Goal: Check status: Check status

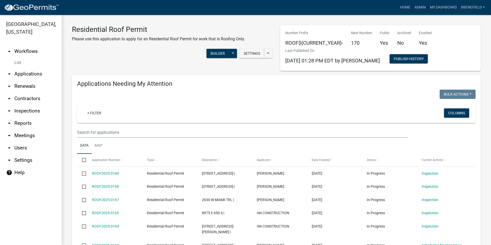
scroll to position [328, 0]
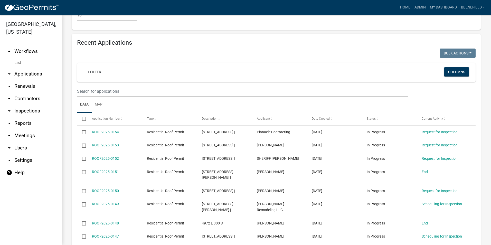
click at [25, 45] on link "arrow_drop_up Workflows" at bounding box center [31, 51] width 62 height 12
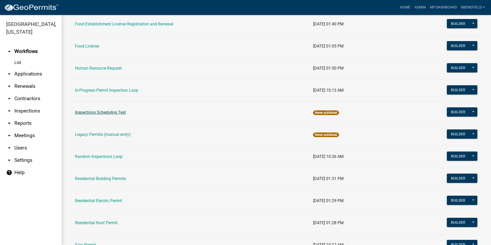
scroll to position [455, 0]
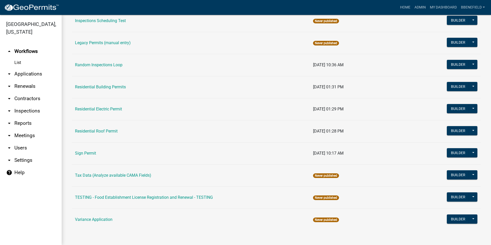
click at [97, 85] on link "Residential Building Permits" at bounding box center [100, 86] width 51 height 5
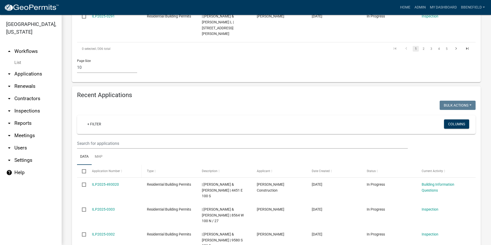
scroll to position [360, 0]
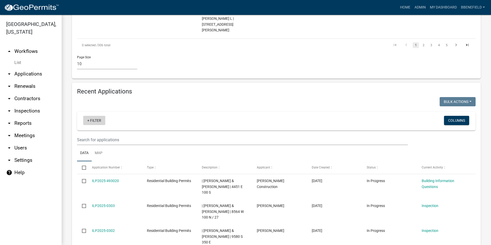
click at [93, 116] on link "+ Filter" at bounding box center [94, 120] width 22 height 9
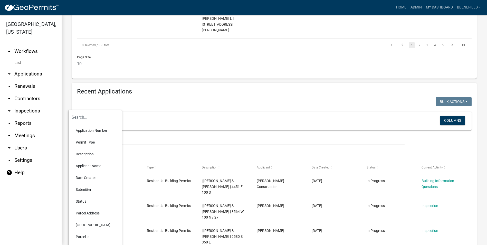
click at [90, 176] on li "Date Created" at bounding box center [95, 178] width 47 height 12
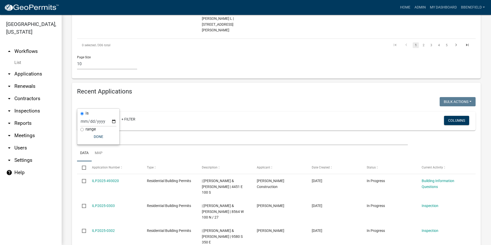
click at [90, 129] on label "range" at bounding box center [91, 129] width 10 height 4
click at [84, 129] on input "range" at bounding box center [81, 129] width 3 height 3
radio input "true"
click at [105, 127] on select "Today Yesterday Current Week Previous Week Current Month Last Month Current Cal…" at bounding box center [115, 126] width 51 height 11
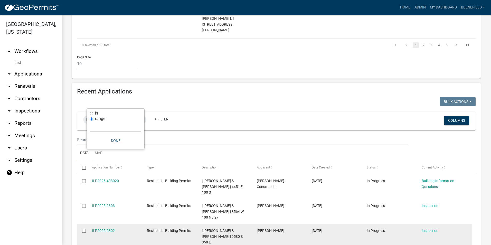
select select "previous_1_months"
click at [90, 121] on select "Today Yesterday Current Week Previous Week Current Month Last Month Current Cal…" at bounding box center [115, 126] width 51 height 11
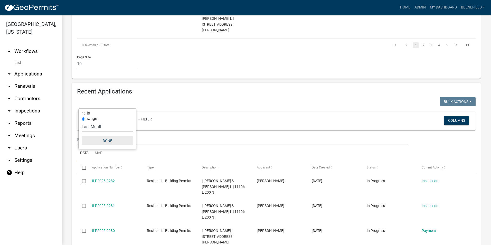
click at [111, 139] on button "Done" at bounding box center [107, 140] width 51 height 9
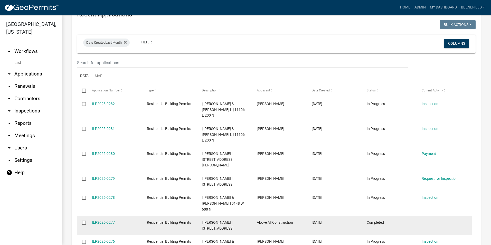
scroll to position [448, 0]
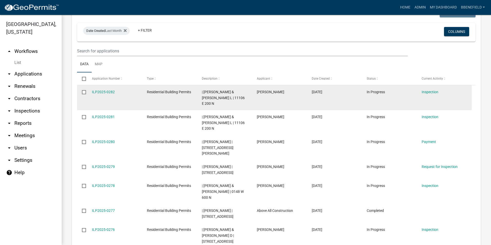
drag, startPoint x: 91, startPoint y: 74, endPoint x: 129, endPoint y: 77, distance: 38.9
click at [129, 85] on datatable-body-cell "ILP2025-0282" at bounding box center [114, 97] width 55 height 25
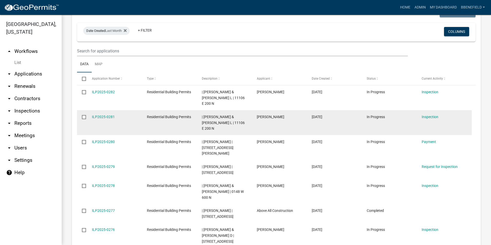
drag, startPoint x: 91, startPoint y: 93, endPoint x: 121, endPoint y: 90, distance: 30.5
click at [121, 110] on datatable-body-cell "ILP2025-0281" at bounding box center [114, 122] width 55 height 25
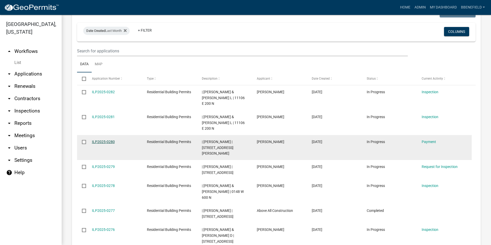
click at [102, 140] on link "ILP2025-0280" at bounding box center [103, 142] width 23 height 4
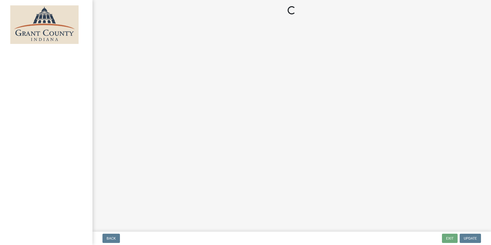
select select "3: 3"
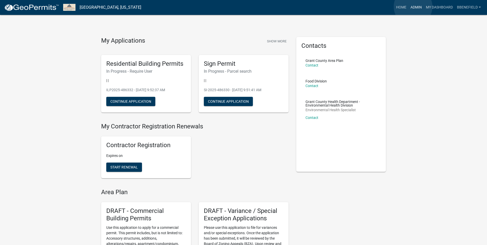
click at [413, 7] on link "Admin" at bounding box center [416, 8] width 15 height 10
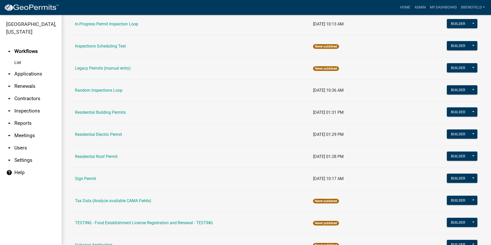
scroll to position [437, 0]
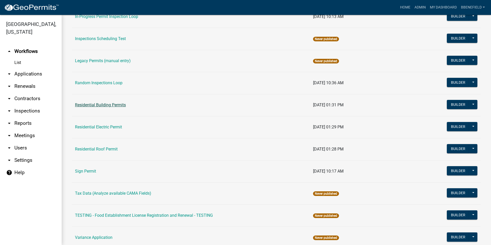
click at [103, 105] on link "Residential Building Permits" at bounding box center [100, 104] width 51 height 5
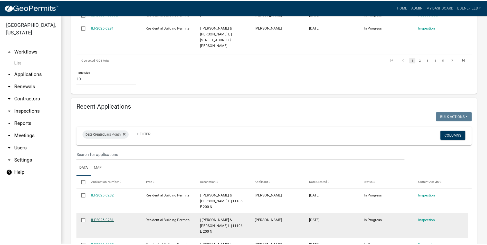
scroll to position [437, 0]
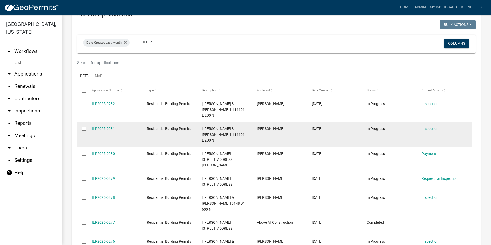
drag, startPoint x: 88, startPoint y: 123, endPoint x: 133, endPoint y: 116, distance: 45.2
click at [133, 116] on datatable-scroller "ILP2025-0282 Residential Building Permits | SMITH, CHAD L & KELLY L | 11106 E 2…" at bounding box center [274, 221] width 395 height 249
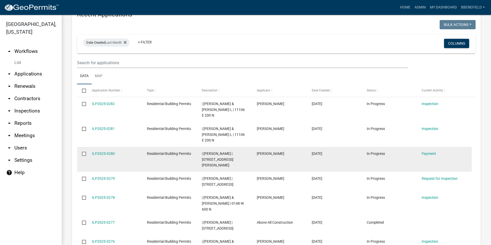
drag, startPoint x: 133, startPoint y: 116, endPoint x: 112, endPoint y: 128, distance: 24.5
click at [112, 147] on datatable-body-cell "ILP2025-0280" at bounding box center [114, 159] width 55 height 25
drag, startPoint x: 89, startPoint y: 124, endPoint x: 116, endPoint y: 123, distance: 27.8
click at [116, 147] on datatable-body-cell "ILP2025-0280" at bounding box center [114, 159] width 55 height 25
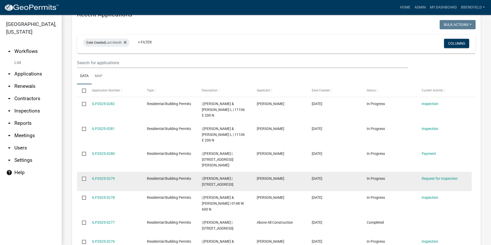
drag, startPoint x: 91, startPoint y: 143, endPoint x: 119, endPoint y: 137, distance: 28.7
click at [119, 172] on datatable-body-cell "ILP2025-0279" at bounding box center [114, 181] width 55 height 19
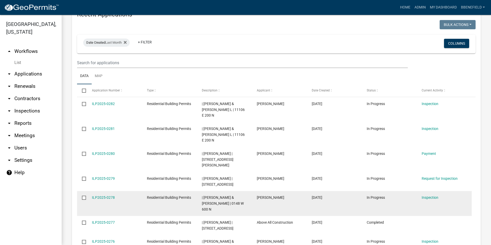
drag, startPoint x: 91, startPoint y: 161, endPoint x: 129, endPoint y: 159, distance: 38.0
click at [129, 191] on datatable-body-cell "ILP2025-0278" at bounding box center [114, 203] width 55 height 25
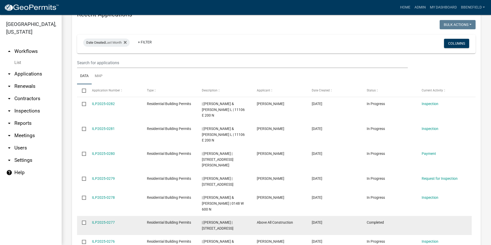
drag, startPoint x: 90, startPoint y: 182, endPoint x: 133, endPoint y: 178, distance: 43.3
click at [133, 216] on datatable-body-cell "ILP2025-0277" at bounding box center [114, 225] width 55 height 19
click at [109, 220] on link "ILP2025-0277" at bounding box center [103, 222] width 23 height 4
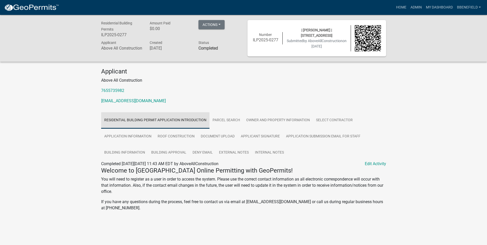
click at [139, 122] on link "Residential Building Permit Application Introduction" at bounding box center [155, 120] width 108 height 16
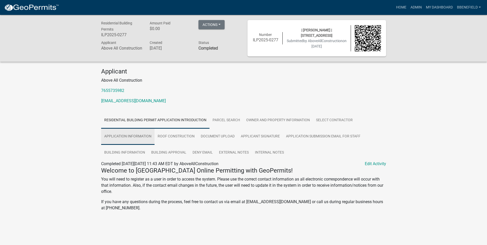
click at [138, 136] on link "Application Information" at bounding box center [127, 136] width 53 height 16
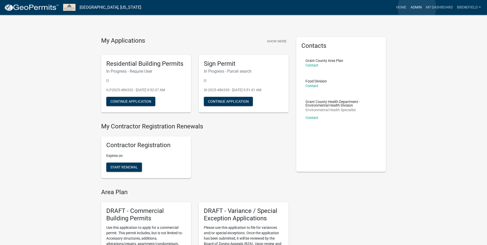
click at [417, 8] on link "Admin" at bounding box center [416, 8] width 15 height 10
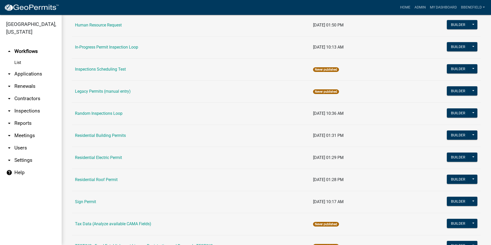
scroll to position [411, 0]
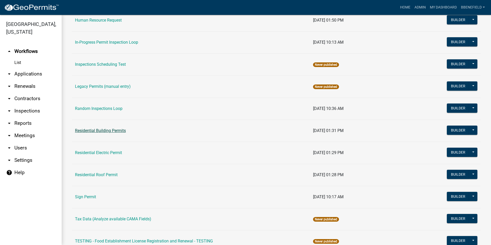
click at [112, 130] on link "Residential Building Permits" at bounding box center [100, 130] width 51 height 5
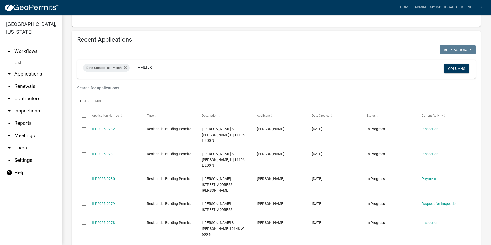
scroll to position [462, 0]
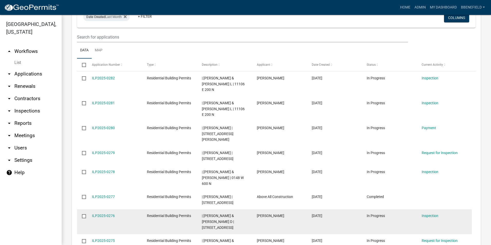
drag, startPoint x: 92, startPoint y: 172, endPoint x: 124, endPoint y: 181, distance: 32.5
click at [124, 209] on datatable-body-cell "ILP2025-0276" at bounding box center [114, 221] width 55 height 25
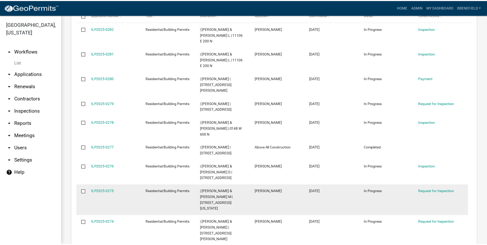
scroll to position [514, 0]
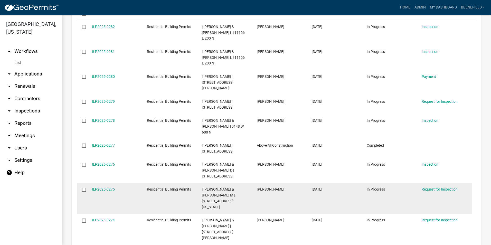
drag, startPoint x: 90, startPoint y: 140, endPoint x: 124, endPoint y: 146, distance: 34.1
click at [124, 183] on datatable-body-cell "ILP2025-0275" at bounding box center [114, 198] width 55 height 31
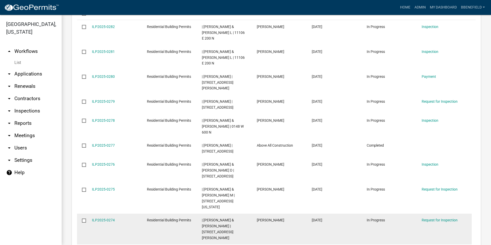
drag, startPoint x: 89, startPoint y: 168, endPoint x: 121, endPoint y: 174, distance: 32.1
click at [121, 214] on datatable-body-cell "ILP2025-0274" at bounding box center [114, 229] width 55 height 31
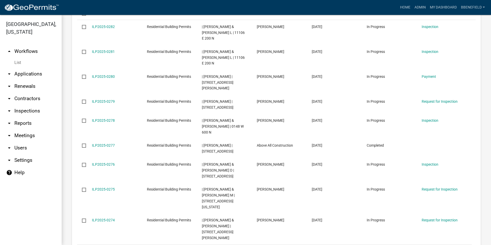
drag, startPoint x: 91, startPoint y: 193, endPoint x: 121, endPoint y: 192, distance: 30.3
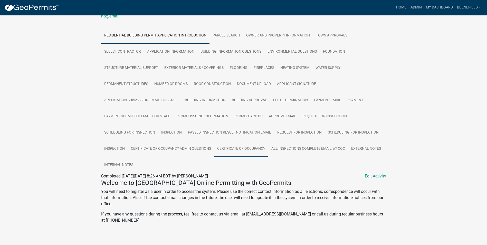
scroll to position [89, 0]
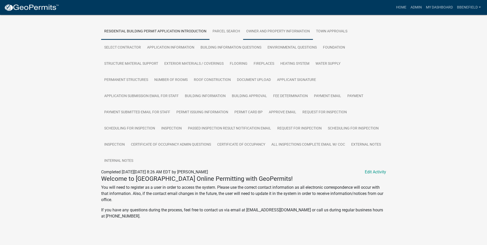
click at [273, 32] on link "Owner and Property Information" at bounding box center [278, 31] width 70 height 16
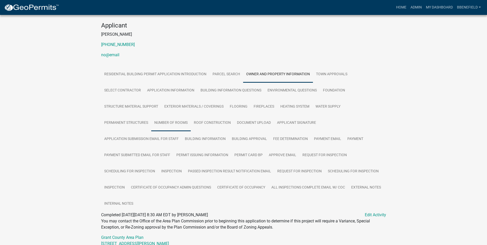
scroll to position [51, 0]
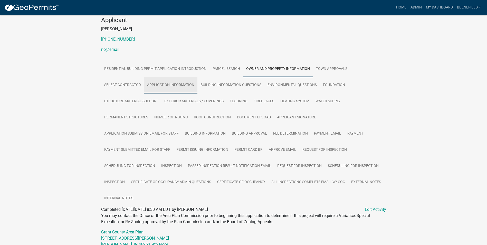
click at [180, 85] on link "Application Information" at bounding box center [170, 85] width 53 height 16
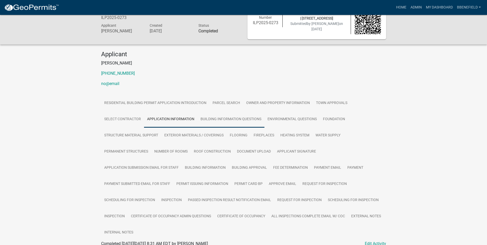
scroll to position [26, 0]
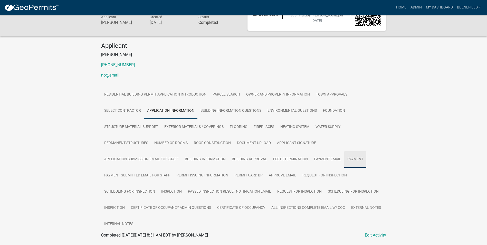
click at [354, 159] on link "Payment" at bounding box center [355, 159] width 22 height 16
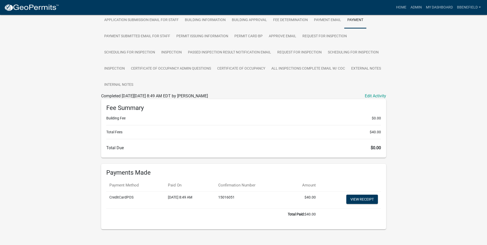
scroll to position [171, 0]
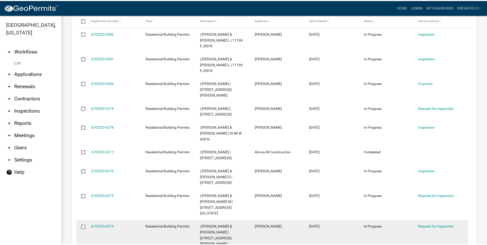
scroll to position [525, 0]
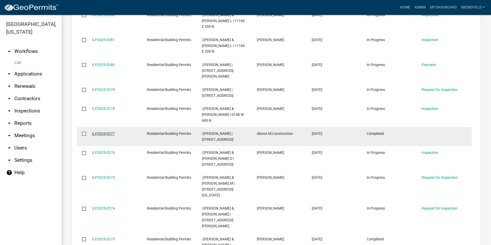
click at [103, 131] on link "ILP2025-0277" at bounding box center [103, 133] width 23 height 4
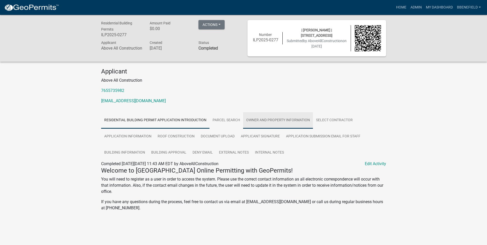
click at [287, 120] on link "Owner and Property Information" at bounding box center [278, 120] width 70 height 16
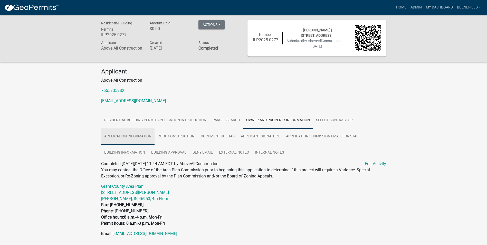
click at [138, 137] on link "Application Information" at bounding box center [127, 136] width 53 height 16
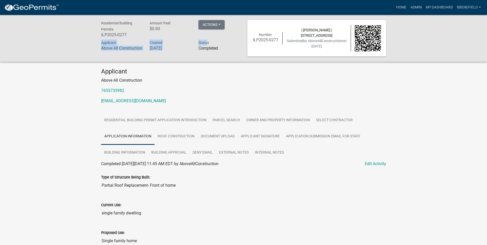
drag, startPoint x: 209, startPoint y: 39, endPoint x: 205, endPoint y: 40, distance: 3.2
click at [205, 40] on div "Residential Building Permits ILP2025-0277 Amount Paid $0.00 Actions Printer Fri…" at bounding box center [170, 38] width 146 height 36
drag, startPoint x: 205, startPoint y: 40, endPoint x: 226, endPoint y: 74, distance: 40.3
click at [226, 74] on h4 "Applicant" at bounding box center [243, 71] width 285 height 7
click at [219, 25] on button "Actions" at bounding box center [212, 24] width 26 height 9
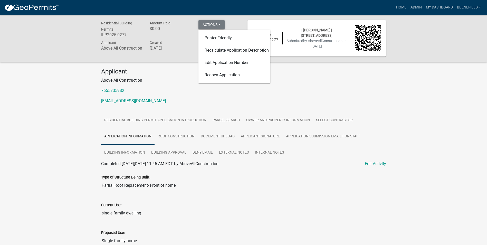
click at [222, 23] on button "Actions" at bounding box center [212, 24] width 26 height 9
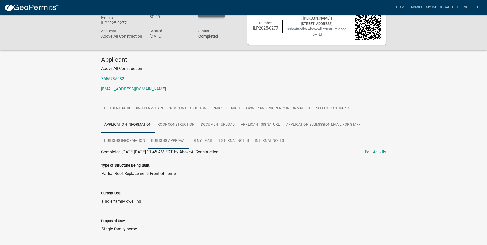
scroll to position [11, 0]
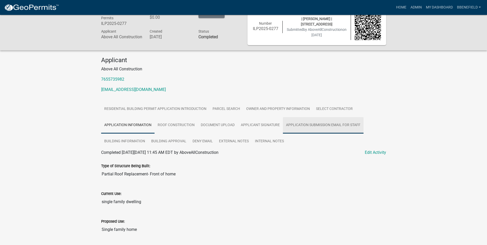
click at [321, 125] on link "Application Submission Email for Staff" at bounding box center [323, 125] width 81 height 16
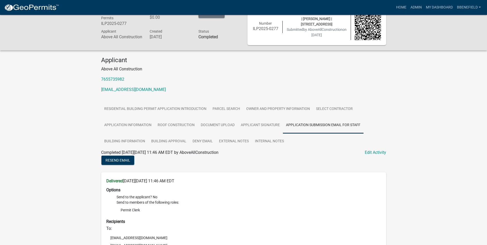
click at [221, 72] on p "Above All Construction" at bounding box center [243, 69] width 285 height 6
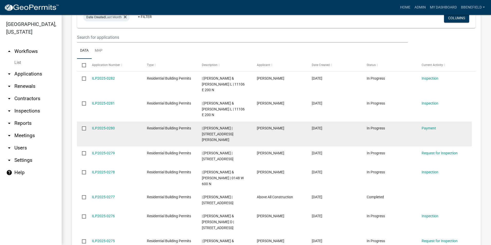
scroll to position [437, 0]
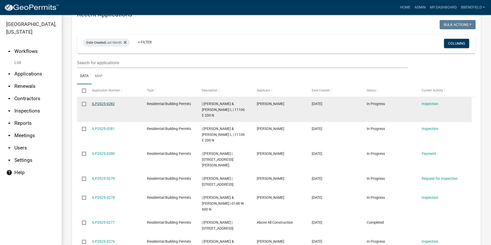
click at [103, 102] on link "ILP2025-0282" at bounding box center [103, 104] width 23 height 4
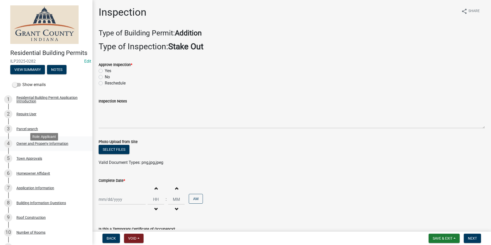
click at [36, 145] on div "Owner and Property Information" at bounding box center [42, 144] width 52 height 4
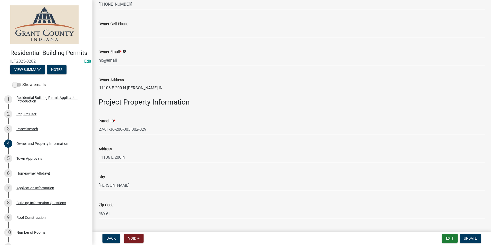
scroll to position [205, 0]
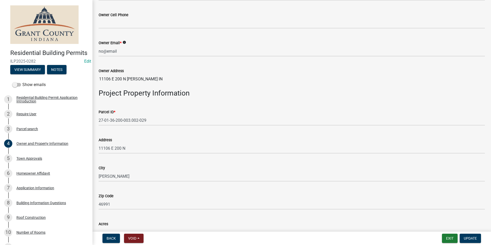
drag, startPoint x: 97, startPoint y: 117, endPoint x: 143, endPoint y: 115, distance: 45.7
click at [143, 115] on div "Parcel ID * 27-01-36-200-003.002-029" at bounding box center [292, 114] width 394 height 24
drag, startPoint x: 98, startPoint y: 120, endPoint x: 138, endPoint y: 112, distance: 40.6
click at [138, 112] on div "Parcel ID * 27-01-36-200-003.002-029" at bounding box center [292, 114] width 394 height 24
drag, startPoint x: 134, startPoint y: 137, endPoint x: 132, endPoint y: 131, distance: 5.7
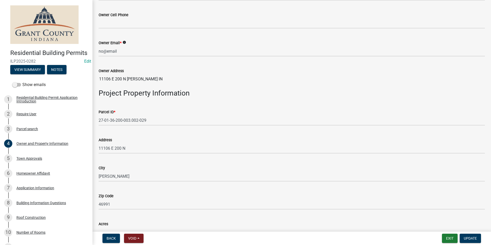
click at [134, 135] on div "Address 11106 E 200 N" at bounding box center [292, 142] width 386 height 24
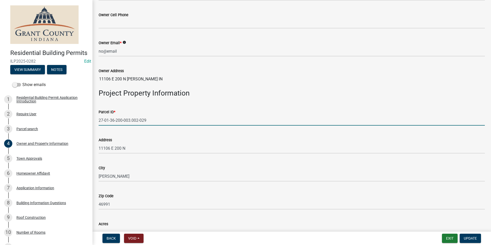
drag, startPoint x: 99, startPoint y: 119, endPoint x: 168, endPoint y: 116, distance: 69.2
click at [168, 116] on input "27-01-36-200-003.002-029" at bounding box center [292, 120] width 386 height 11
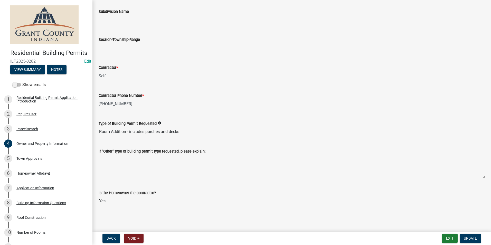
scroll to position [517, 0]
click at [38, 192] on div "7 Application Information" at bounding box center [44, 188] width 80 height 8
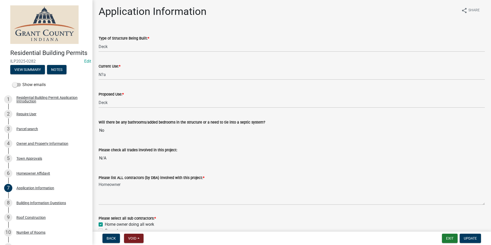
scroll to position [0, 0]
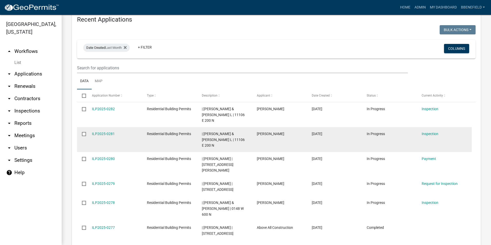
scroll to position [437, 0]
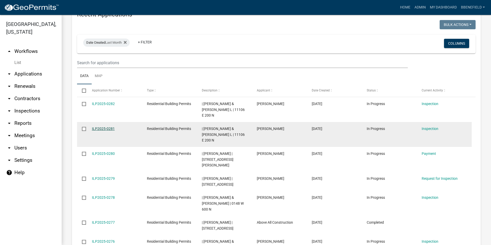
click at [105, 127] on link "ILP2025-0281" at bounding box center [103, 129] width 23 height 4
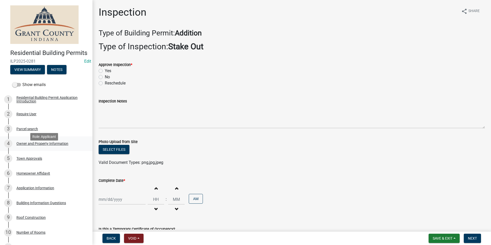
click at [32, 145] on div "Owner and Property Information" at bounding box center [42, 144] width 52 height 4
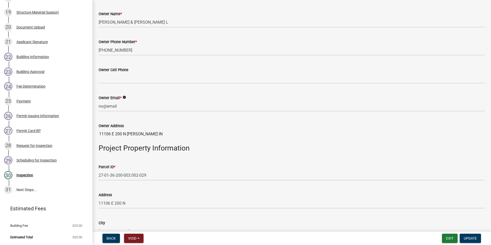
scroll to position [180, 0]
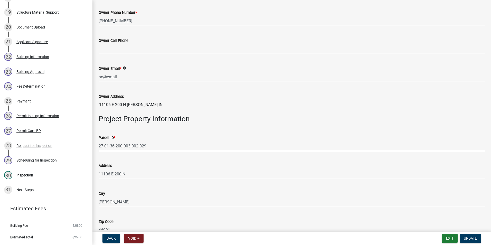
drag, startPoint x: 99, startPoint y: 146, endPoint x: 152, endPoint y: 152, distance: 52.9
click at [152, 151] on input "27-01-36-200-003.002-029" at bounding box center [292, 146] width 386 height 11
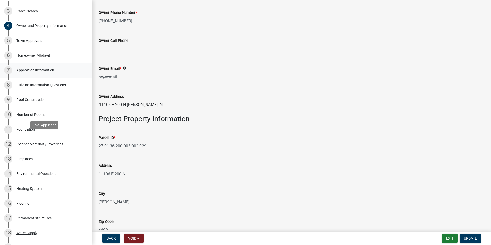
scroll to position [27, 0]
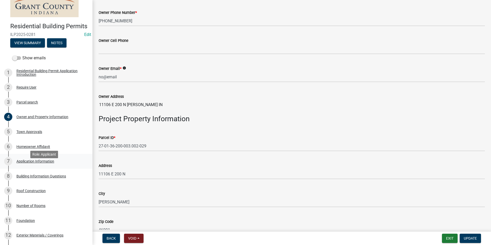
click at [44, 163] on div "Application Information" at bounding box center [35, 161] width 38 height 4
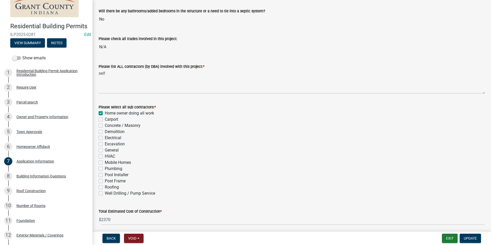
scroll to position [128, 0]
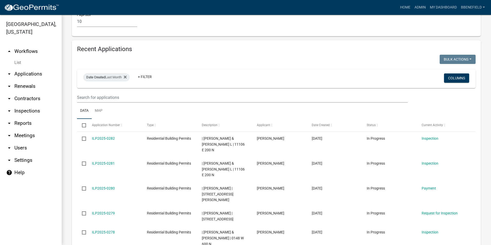
scroll to position [411, 0]
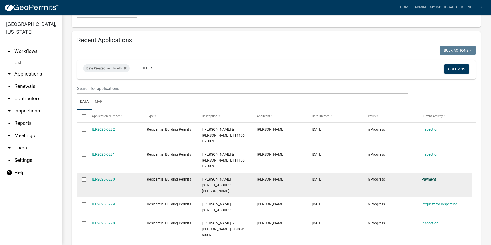
click at [423, 177] on link "Payment" at bounding box center [429, 179] width 14 height 4
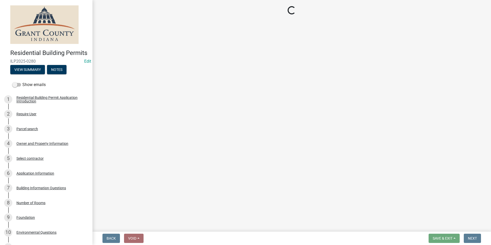
select select "3: 3"
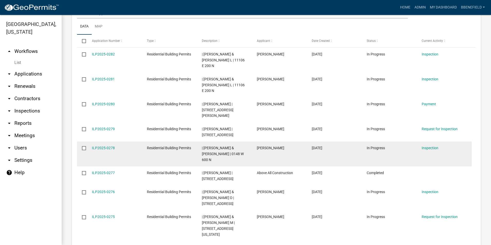
scroll to position [488, 0]
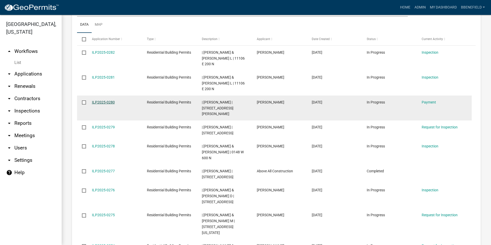
click at [110, 100] on link "ILP2025-0280" at bounding box center [103, 102] width 23 height 4
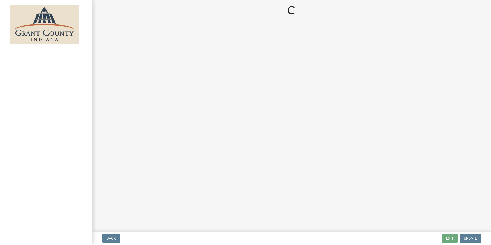
select select "3: 3"
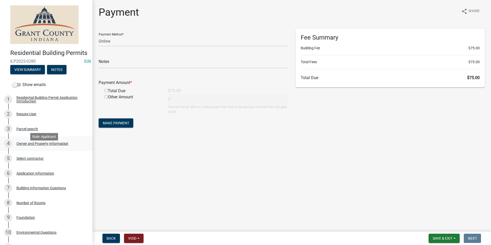
click at [47, 145] on div "Owner and Property Information" at bounding box center [42, 144] width 52 height 4
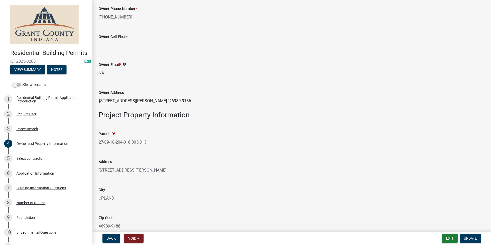
scroll to position [205, 0]
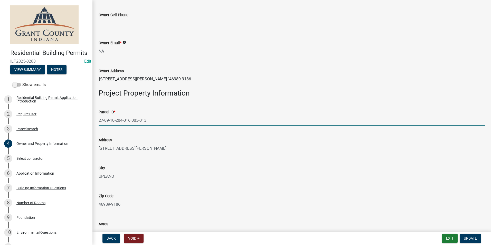
drag, startPoint x: 99, startPoint y: 119, endPoint x: 116, endPoint y: 117, distance: 16.8
click at [146, 117] on input "27-09-10-204-016.003-013" at bounding box center [292, 120] width 386 height 11
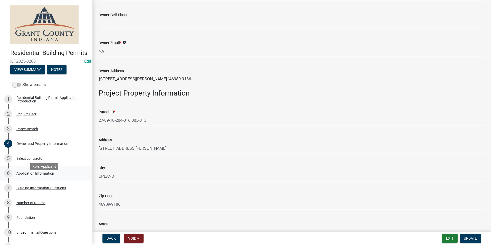
click at [37, 175] on div "Application Information" at bounding box center [35, 174] width 38 height 4
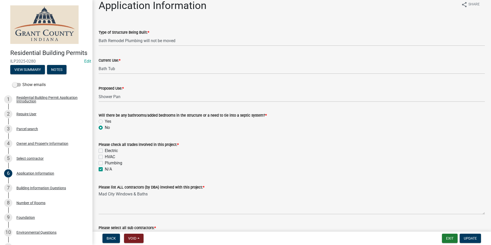
scroll to position [0, 0]
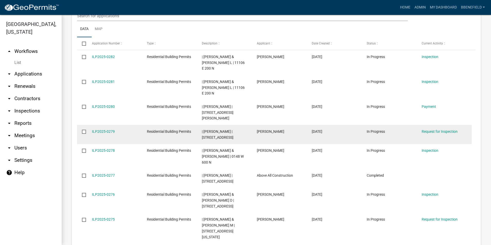
scroll to position [488, 0]
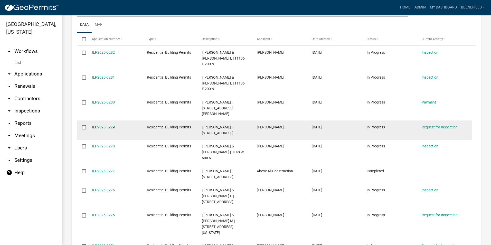
click at [102, 125] on link "ILP2025-0279" at bounding box center [103, 127] width 23 height 4
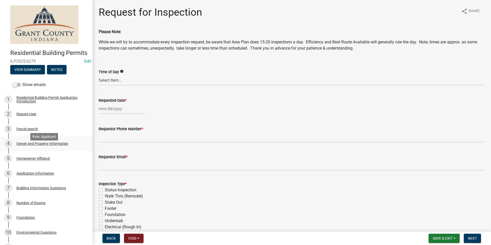
click at [37, 145] on div "Owner and Property Information" at bounding box center [42, 144] width 52 height 4
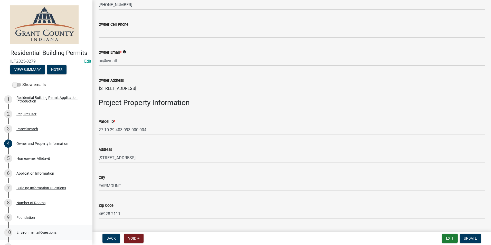
scroll to position [205, 0]
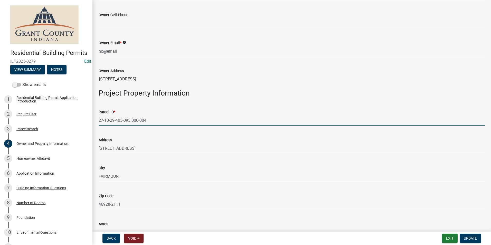
drag, startPoint x: 99, startPoint y: 122, endPoint x: 49, endPoint y: 130, distance: 50.7
click at [152, 117] on input "27-10-29-403-093.000-004" at bounding box center [292, 120] width 386 height 11
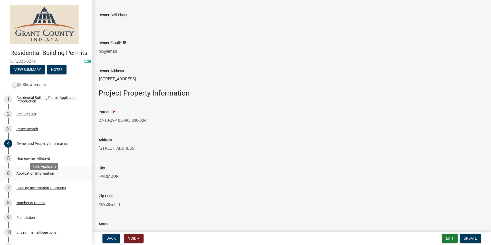
click at [36, 177] on div "6 Application Information" at bounding box center [44, 173] width 80 height 8
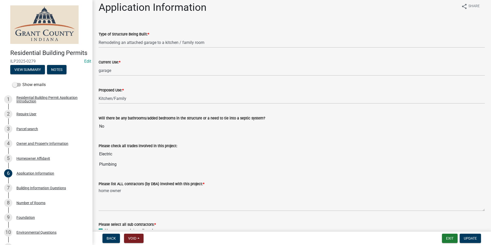
scroll to position [0, 0]
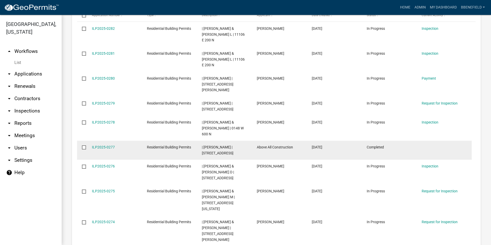
scroll to position [514, 0]
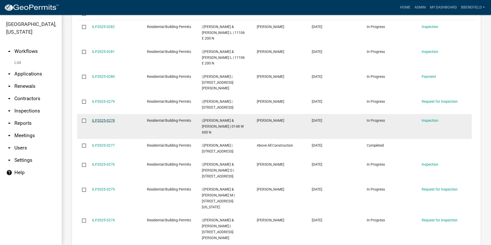
click at [102, 118] on link "ILP2025-0278" at bounding box center [103, 120] width 23 height 4
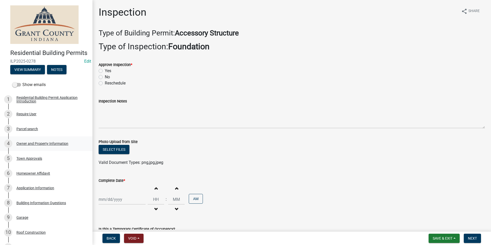
click at [41, 145] on div "Owner and Property Information" at bounding box center [42, 144] width 52 height 4
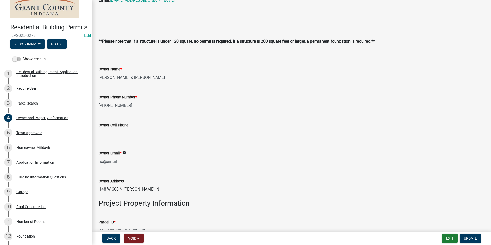
scroll to position [128, 0]
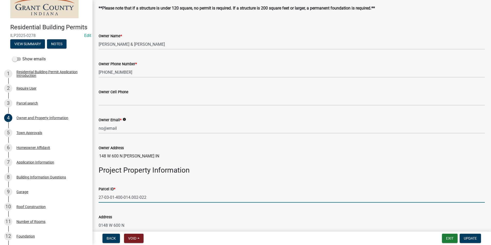
drag, startPoint x: 99, startPoint y: 196, endPoint x: 182, endPoint y: 171, distance: 87.4
click at [188, 169] on wm-data-entity-input-list "You may contact the Office of the Area Plan Commission prior to beginning this …" at bounding box center [292, 248] width 386 height 697
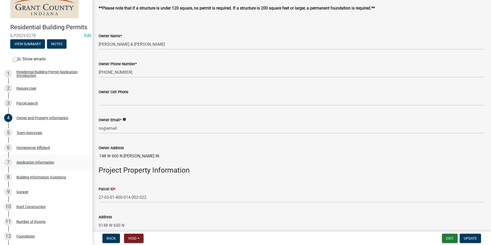
click at [40, 164] on div "Application Information" at bounding box center [35, 162] width 38 height 4
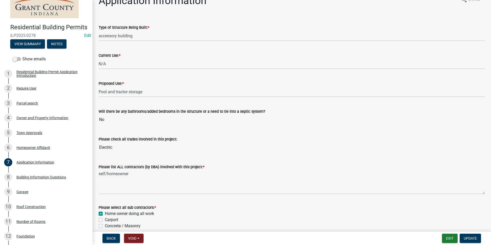
scroll to position [0, 0]
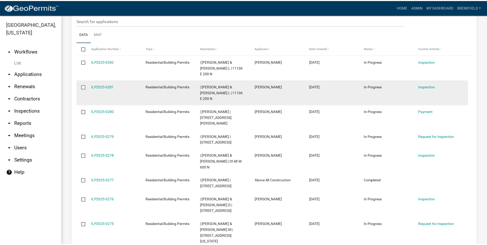
scroll to position [488, 0]
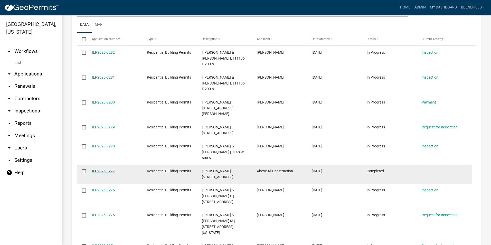
click at [106, 169] on link "ILP2025-0277" at bounding box center [103, 171] width 23 height 4
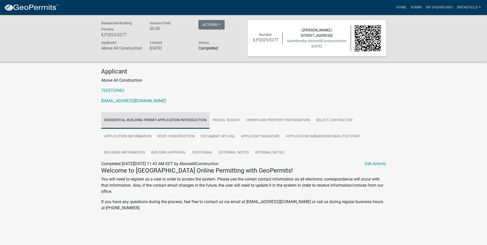
click at [137, 120] on link "Residential Building Permit Application Introduction" at bounding box center [155, 120] width 108 height 16
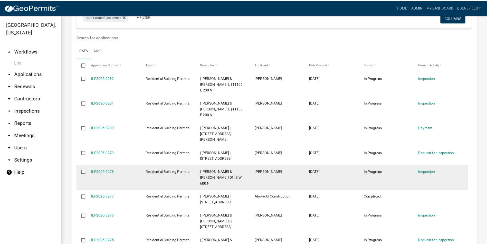
scroll to position [488, 0]
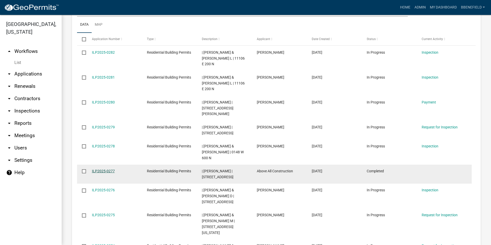
click at [101, 169] on link "ILP2025-0277" at bounding box center [103, 171] width 23 height 4
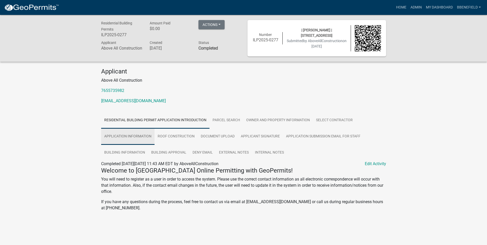
click at [135, 137] on link "Application Information" at bounding box center [127, 136] width 53 height 16
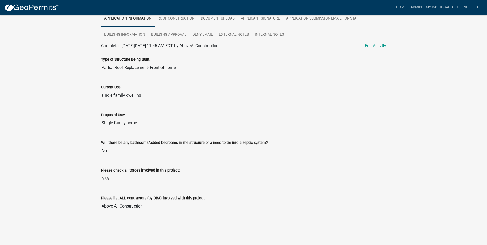
scroll to position [11, 0]
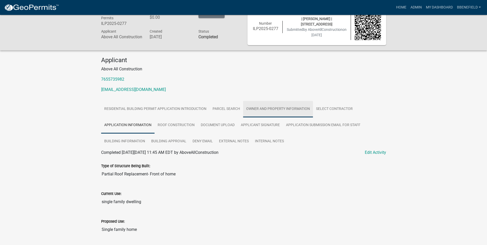
click at [280, 110] on link "Owner and Property Information" at bounding box center [278, 109] width 70 height 16
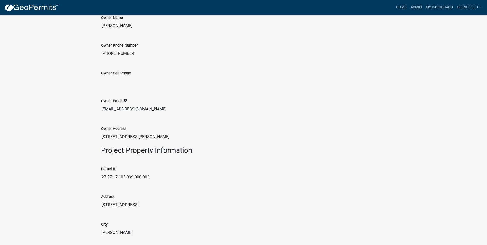
scroll to position [294, 0]
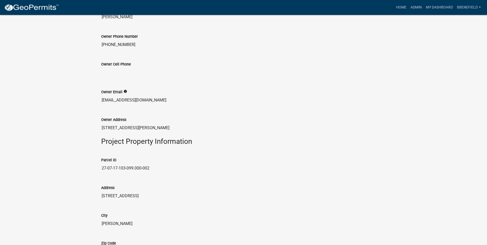
drag, startPoint x: 102, startPoint y: 169, endPoint x: 164, endPoint y: 157, distance: 62.3
click at [164, 157] on div "Parcel ID 27-07-17-103-099.000-002" at bounding box center [243, 162] width 285 height 24
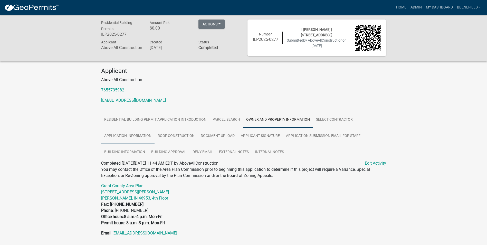
scroll to position [0, 0]
click at [142, 137] on link "Application Information" at bounding box center [127, 136] width 53 height 16
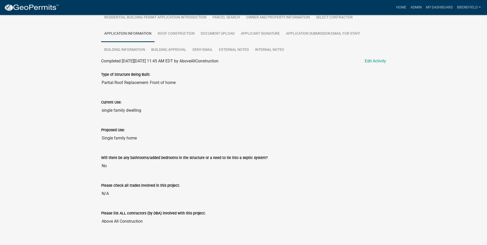
scroll to position [77, 0]
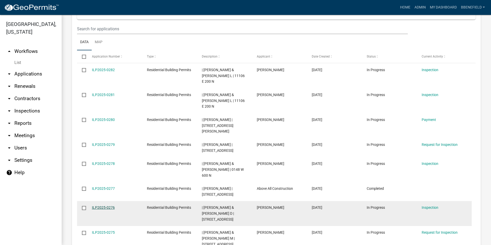
scroll to position [488, 0]
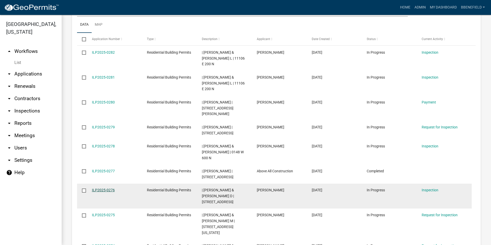
click at [109, 188] on link "ILP2025-0276" at bounding box center [103, 190] width 23 height 4
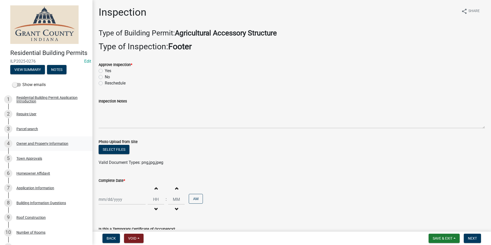
click at [41, 145] on div "Owner and Property Information" at bounding box center [42, 144] width 52 height 4
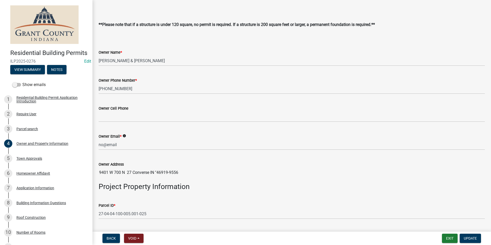
scroll to position [128, 0]
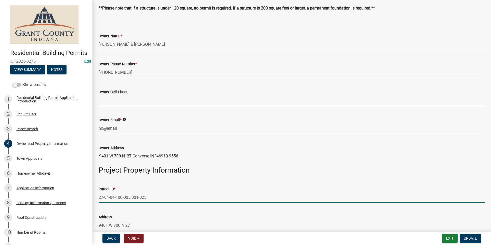
drag, startPoint x: 99, startPoint y: 195, endPoint x: 153, endPoint y: 211, distance: 55.5
click at [154, 211] on wm-data-entity-input-list "You may contact the Office of the Area Plan Commission prior to beginning this …" at bounding box center [292, 248] width 386 height 697
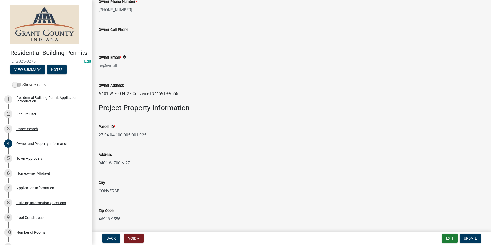
scroll to position [205, 0]
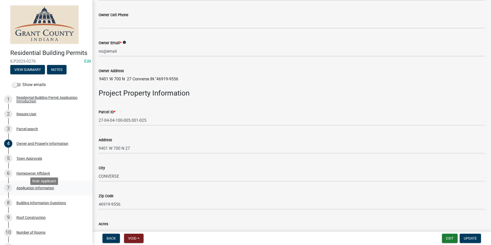
drag, startPoint x: 32, startPoint y: 190, endPoint x: 35, endPoint y: 193, distance: 4.4
click at [35, 193] on link "7 Application Information" at bounding box center [46, 188] width 92 height 15
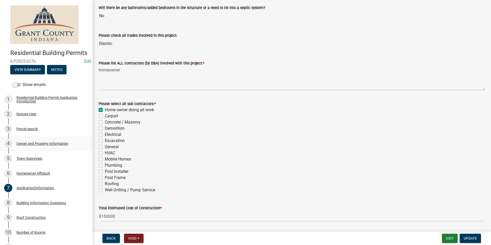
scroll to position [106, 0]
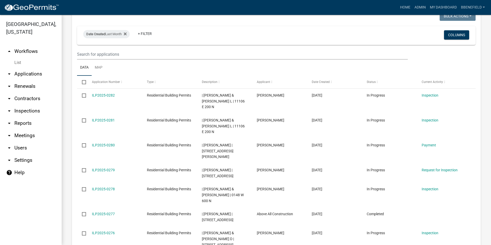
scroll to position [525, 0]
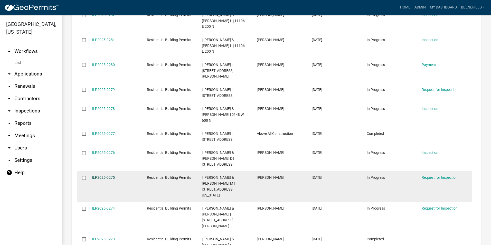
click at [109, 175] on link "ILP2025-0275" at bounding box center [103, 177] width 23 height 4
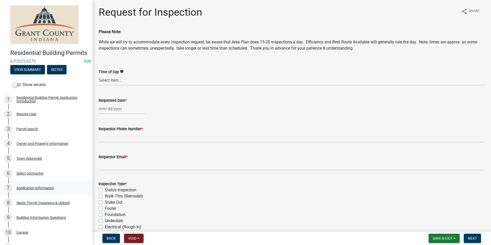
click at [33, 190] on div "Application Information" at bounding box center [35, 188] width 38 height 4
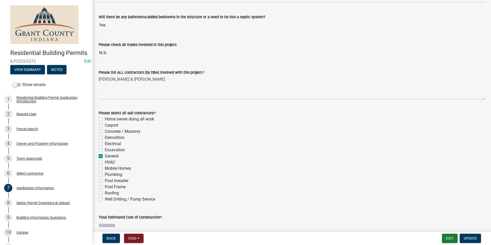
scroll to position [106, 0]
click at [31, 145] on div "Owner and Property Information" at bounding box center [42, 144] width 52 height 4
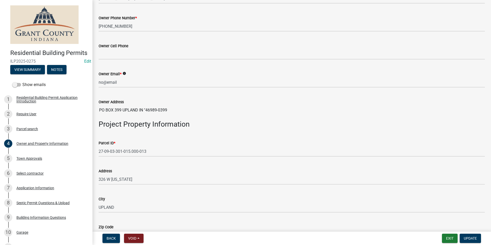
scroll to position [180, 0]
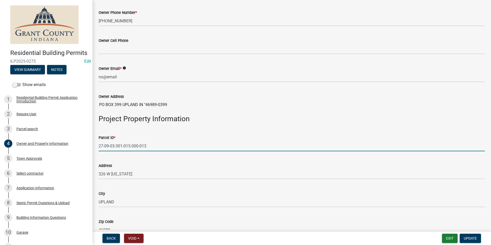
drag, startPoint x: 99, startPoint y: 146, endPoint x: 175, endPoint y: 139, distance: 76.0
click at [177, 139] on form "Parcel ID * 27-09-03-301-015.000-013" at bounding box center [292, 143] width 386 height 17
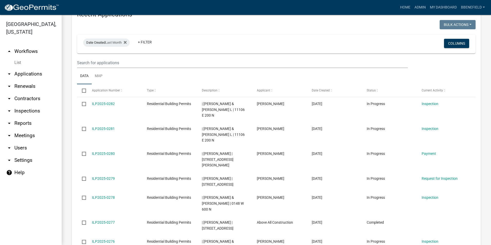
scroll to position [525, 0]
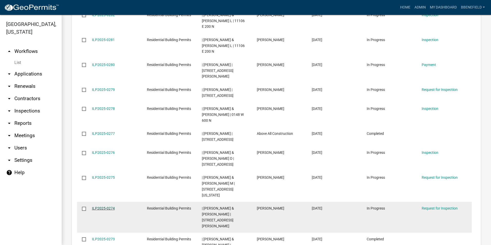
click at [100, 206] on link "ILP2025-0274" at bounding box center [103, 208] width 23 height 4
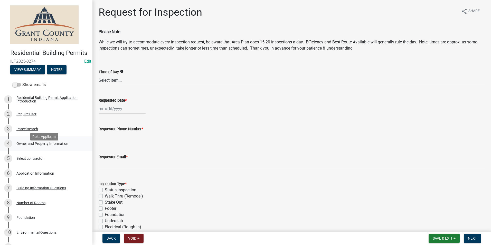
click at [35, 145] on div "Owner and Property Information" at bounding box center [42, 144] width 52 height 4
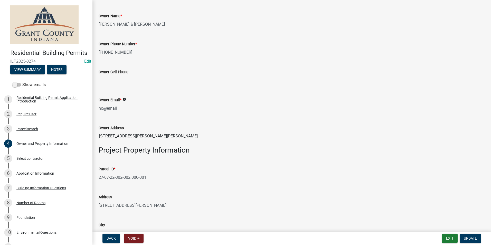
scroll to position [154, 0]
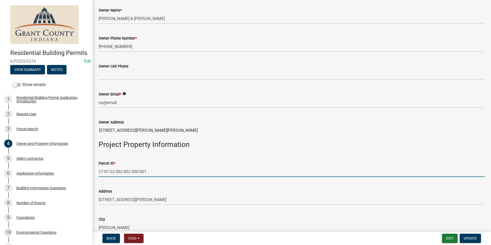
drag, startPoint x: 100, startPoint y: 169, endPoint x: 147, endPoint y: 170, distance: 47.3
click at [147, 170] on input "27-07-22-302-002.000-001" at bounding box center [292, 171] width 386 height 11
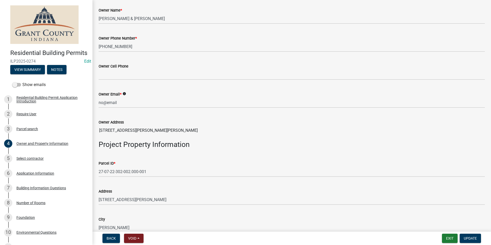
click at [129, 165] on div "Parcel ID *" at bounding box center [292, 163] width 386 height 6
drag, startPoint x: 98, startPoint y: 172, endPoint x: 110, endPoint y: 172, distance: 11.8
click at [111, 173] on div "Parcel ID * 27-07-22-302-002.000-001" at bounding box center [292, 165] width 394 height 24
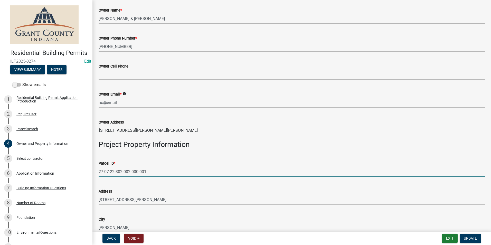
drag, startPoint x: 99, startPoint y: 171, endPoint x: 135, endPoint y: 172, distance: 36.5
click at [169, 172] on input "27-07-22-302-002.000-001" at bounding box center [292, 171] width 386 height 11
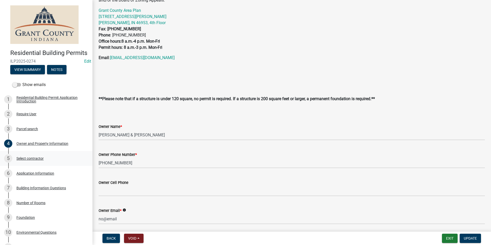
scroll to position [29, 0]
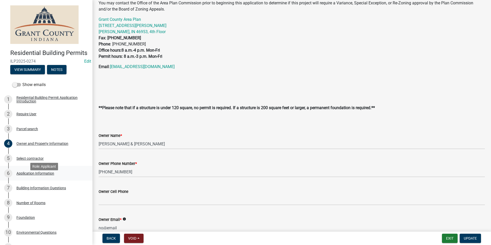
click at [29, 175] on div "Application Information" at bounding box center [35, 174] width 38 height 4
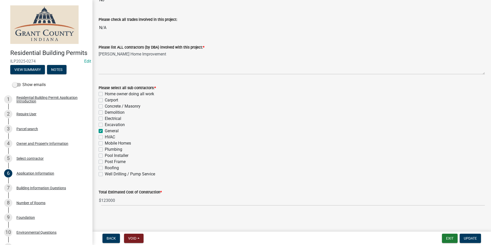
scroll to position [132, 0]
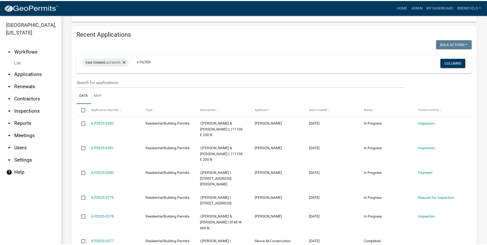
scroll to position [514, 0]
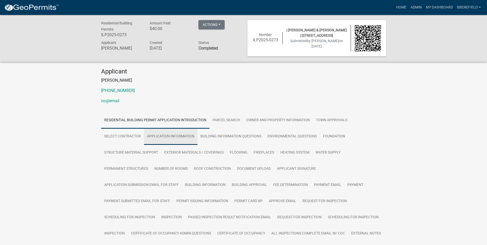
click at [185, 137] on link "Application Information" at bounding box center [170, 136] width 53 height 16
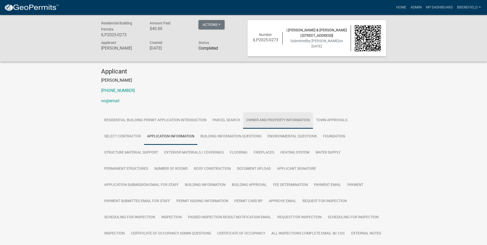
click at [271, 119] on link "Owner and Property Information" at bounding box center [278, 120] width 70 height 16
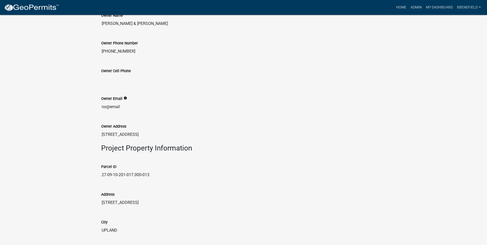
scroll to position [385, 0]
drag, startPoint x: 102, startPoint y: 174, endPoint x: 165, endPoint y: 188, distance: 65.2
click at [165, 188] on wm-data-entity-view-list "You may contact the Office of the Area Plan Commission prior to beginning this …" at bounding box center [243, 236] width 285 height 714
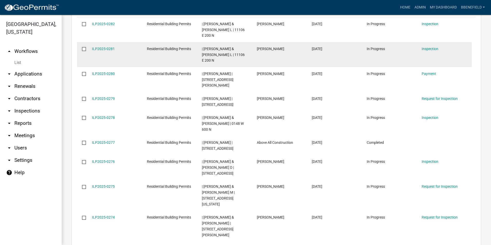
scroll to position [525, 0]
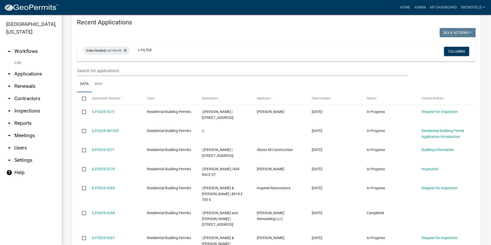
scroll to position [423, 0]
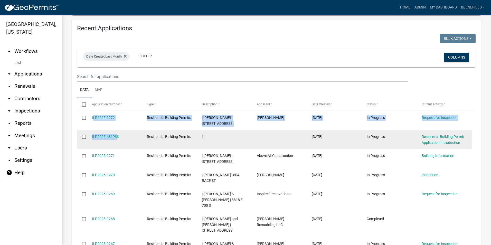
drag, startPoint x: 90, startPoint y: 100, endPoint x: 115, endPoint y: 114, distance: 29.1
click at [115, 114] on datatable-scroller "ILP2025-0272 Residential Building Permits | [GEOGRAPHIC_DATA][PERSON_NAME] S | …" at bounding box center [274, 232] width 395 height 243
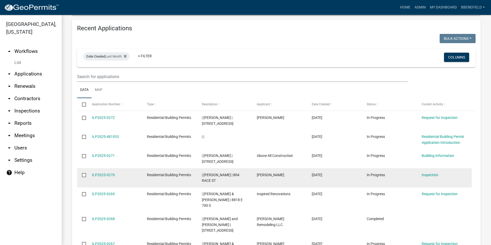
drag, startPoint x: 115, startPoint y: 114, endPoint x: 132, endPoint y: 152, distance: 41.5
click at [132, 168] on datatable-body-cell "ILP2025-0270" at bounding box center [114, 177] width 55 height 19
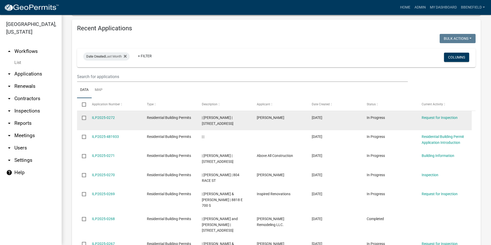
drag, startPoint x: 90, startPoint y: 100, endPoint x: 120, endPoint y: 108, distance: 30.4
click at [120, 111] on datatable-body-cell "ILP2025-0272" at bounding box center [114, 120] width 55 height 19
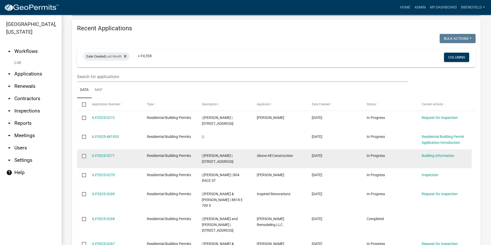
drag, startPoint x: 90, startPoint y: 137, endPoint x: 117, endPoint y: 139, distance: 27.3
click at [117, 149] on datatable-body-cell "ILP2025-0271" at bounding box center [114, 158] width 55 height 19
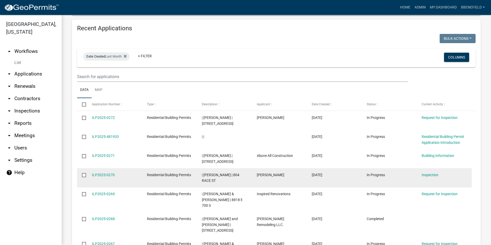
drag, startPoint x: 90, startPoint y: 155, endPoint x: 121, endPoint y: 156, distance: 31.4
click at [121, 168] on datatable-body-cell "ILP2025-0270" at bounding box center [114, 177] width 55 height 19
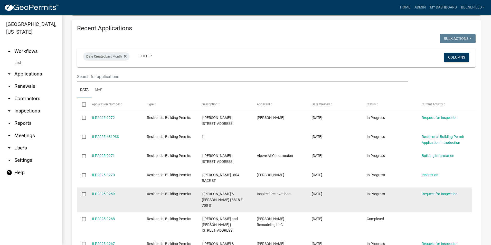
drag, startPoint x: 88, startPoint y: 176, endPoint x: 117, endPoint y: 180, distance: 29.2
click at [117, 187] on datatable-body-cell "ILP2025-0269" at bounding box center [114, 199] width 55 height 25
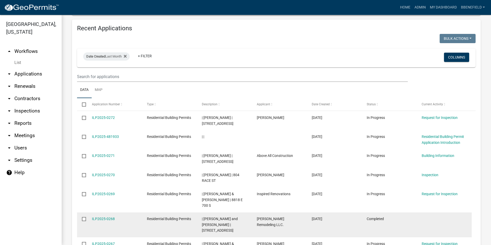
drag, startPoint x: 91, startPoint y: 196, endPoint x: 118, endPoint y: 196, distance: 27.2
click at [118, 212] on datatable-body-cell "ILP2025-0268" at bounding box center [114, 224] width 55 height 25
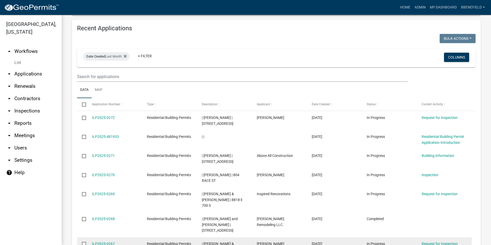
drag, startPoint x: 90, startPoint y: 221, endPoint x: 118, endPoint y: 222, distance: 28.0
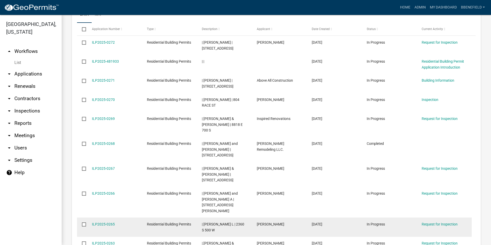
scroll to position [525, 0]
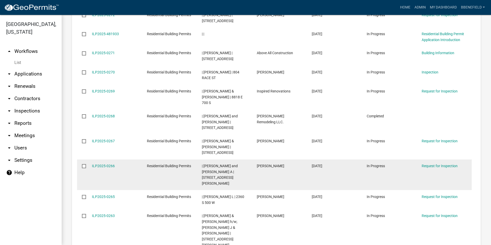
drag, startPoint x: 89, startPoint y: 135, endPoint x: 126, endPoint y: 133, distance: 36.8
click at [126, 159] on datatable-body-cell "ILP2025-0266" at bounding box center [114, 174] width 55 height 31
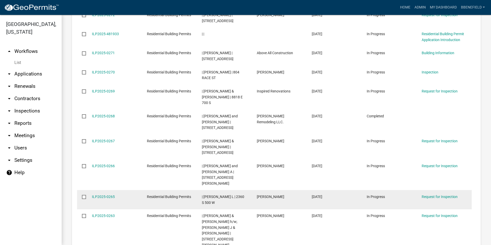
drag, startPoint x: 90, startPoint y: 156, endPoint x: 122, endPoint y: 156, distance: 31.8
click at [122, 190] on datatable-body-cell "ILP2025-0265" at bounding box center [114, 199] width 55 height 19
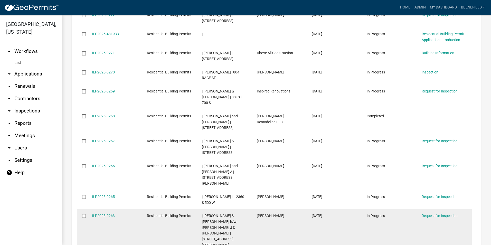
drag, startPoint x: 90, startPoint y: 175, endPoint x: 131, endPoint y: 175, distance: 41.1
click at [131, 209] on datatable-body-cell "ILP2025-0263" at bounding box center [114, 230] width 55 height 42
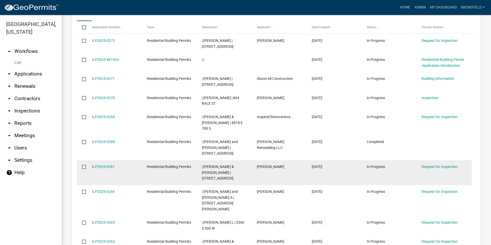
scroll to position [474, 0]
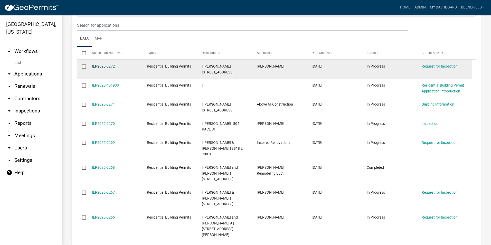
click at [107, 64] on link "ILP2025-0272" at bounding box center [103, 66] width 23 height 4
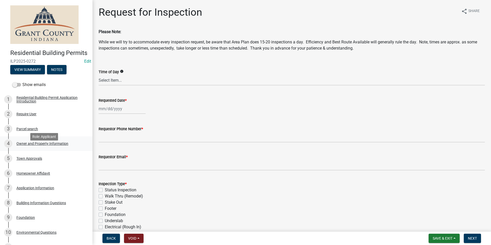
click at [36, 145] on div "Owner and Property Information" at bounding box center [42, 144] width 52 height 4
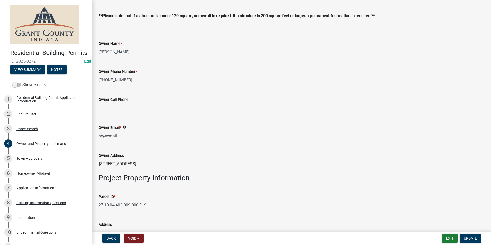
scroll to position [128, 0]
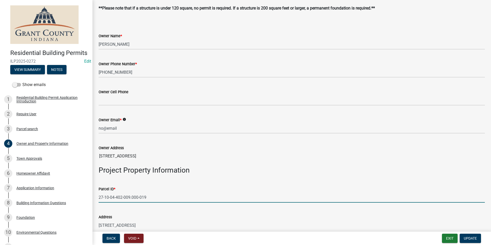
drag, startPoint x: 99, startPoint y: 197, endPoint x: 146, endPoint y: 202, distance: 47.2
click at [149, 205] on wm-data-entity-input "Parcel ID * 27-10-04-402-009.000-019" at bounding box center [292, 193] width 386 height 28
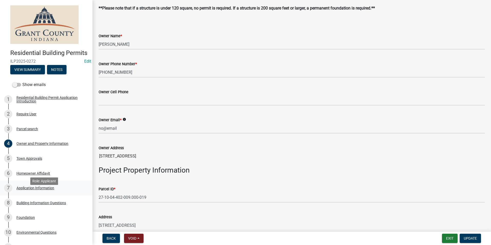
click at [37, 190] on div "Application Information" at bounding box center [35, 188] width 38 height 4
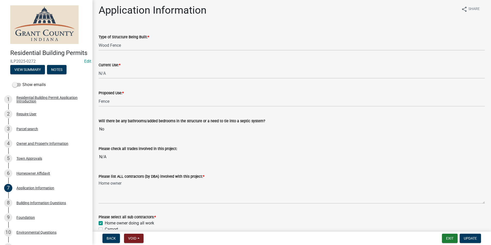
scroll to position [0, 0]
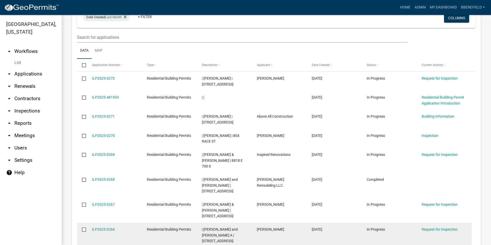
scroll to position [462, 0]
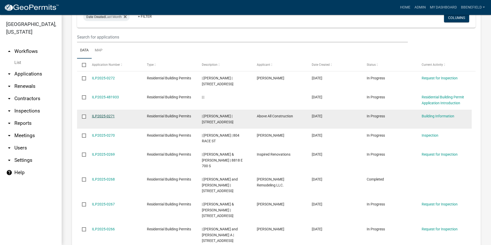
click at [109, 114] on link "ILP2025-0271" at bounding box center [103, 116] width 23 height 4
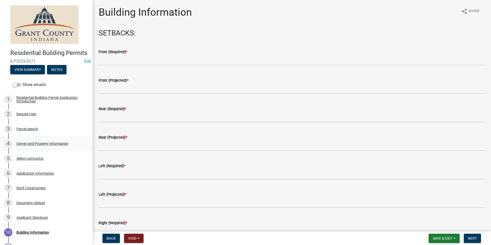
click at [49, 145] on div "Owner and Property Information" at bounding box center [42, 144] width 52 height 4
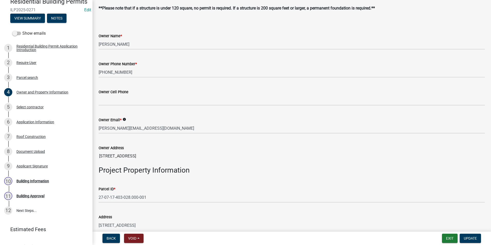
scroll to position [154, 0]
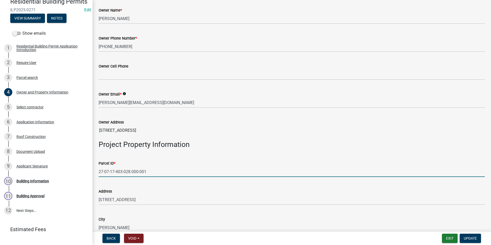
drag, startPoint x: 99, startPoint y: 172, endPoint x: 157, endPoint y: 167, distance: 58.3
click at [157, 167] on input "27-07-17-403-028.000-001" at bounding box center [292, 171] width 386 height 11
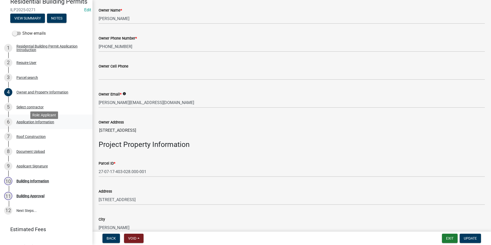
click at [34, 124] on div "Application Information" at bounding box center [35, 122] width 38 height 4
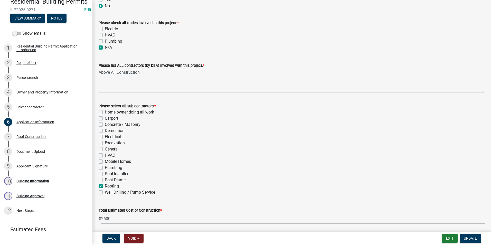
scroll to position [147, 0]
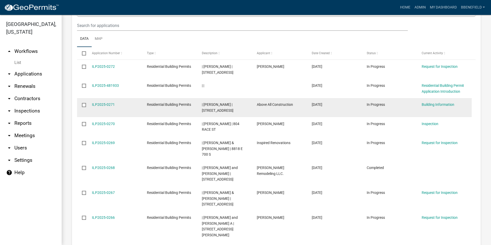
scroll to position [462, 0]
